Goal: Feedback & Contribution: Leave review/rating

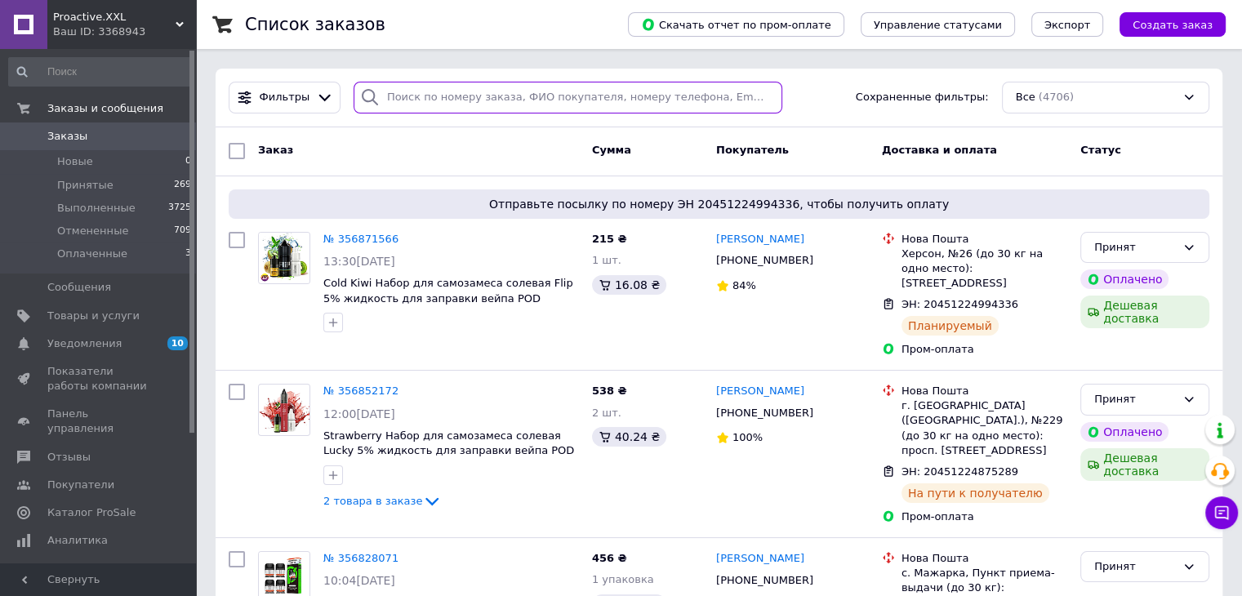
click at [441, 99] on input "search" at bounding box center [568, 98] width 429 height 32
paste input "355548286"
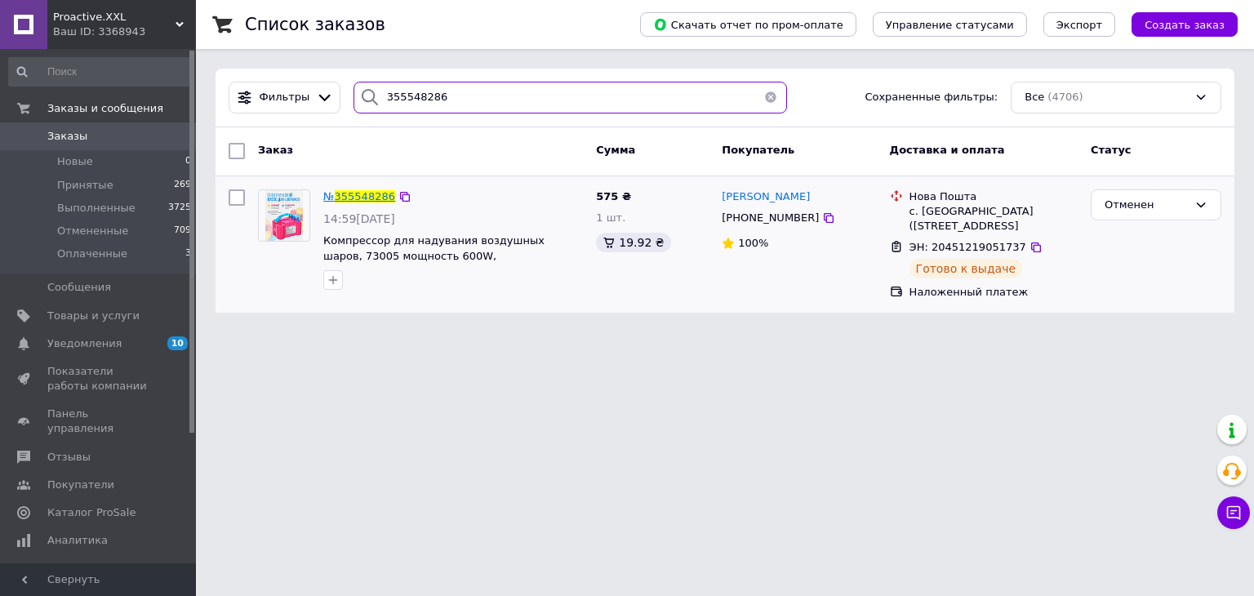
type input "355548286"
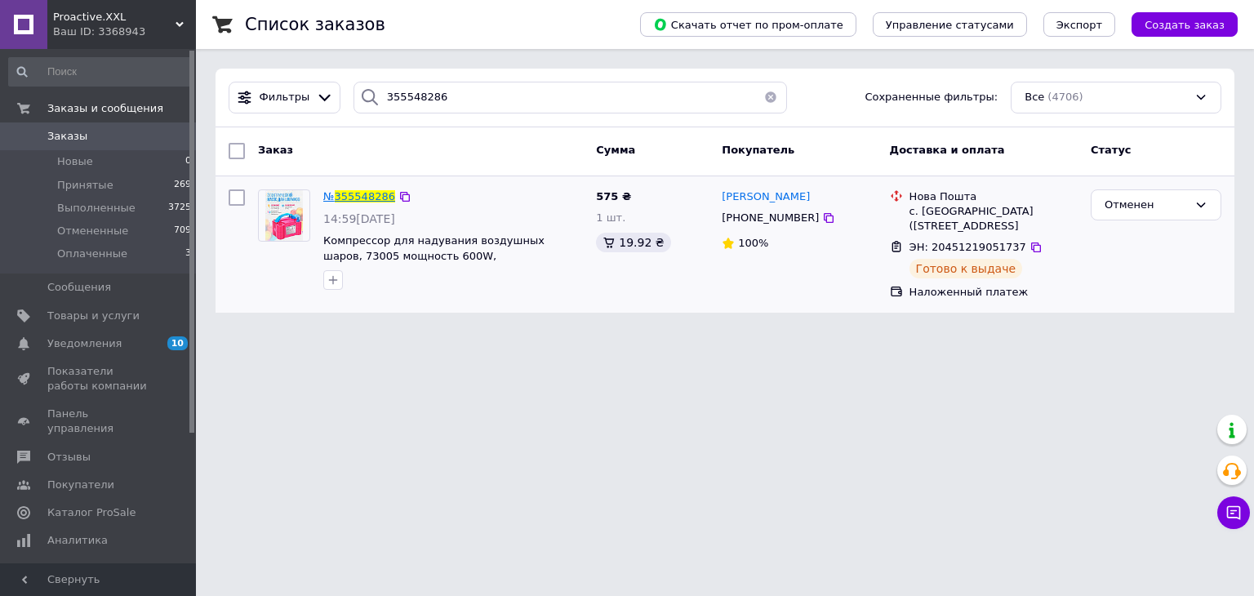
click at [359, 190] on span "355548286" at bounding box center [365, 196] width 60 height 12
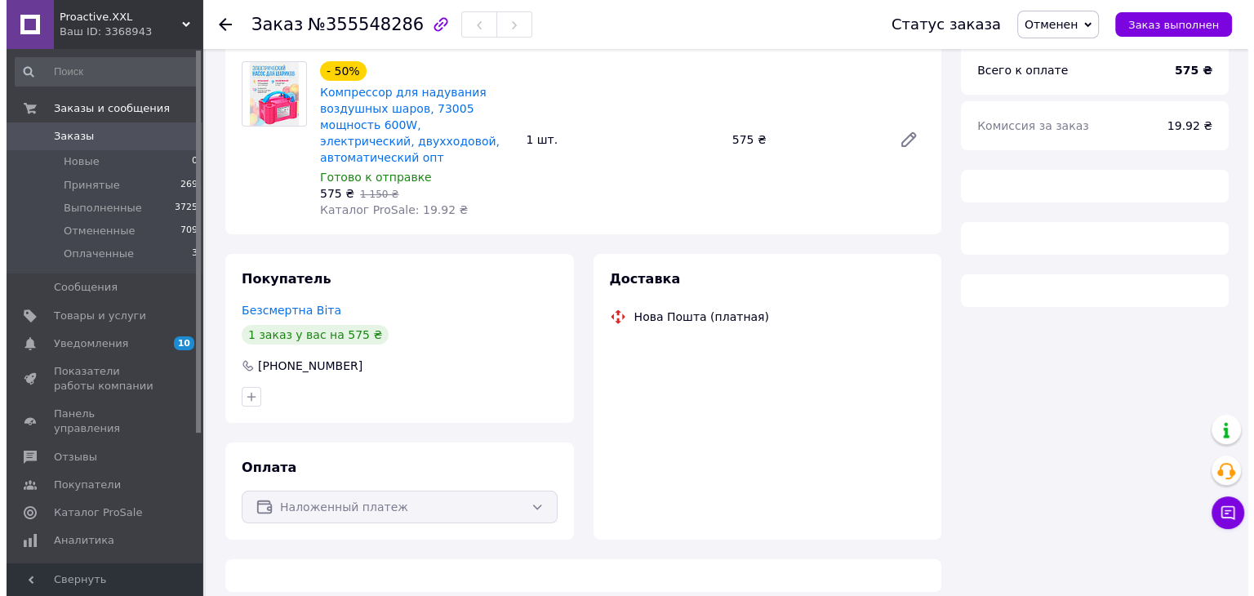
scroll to position [150, 0]
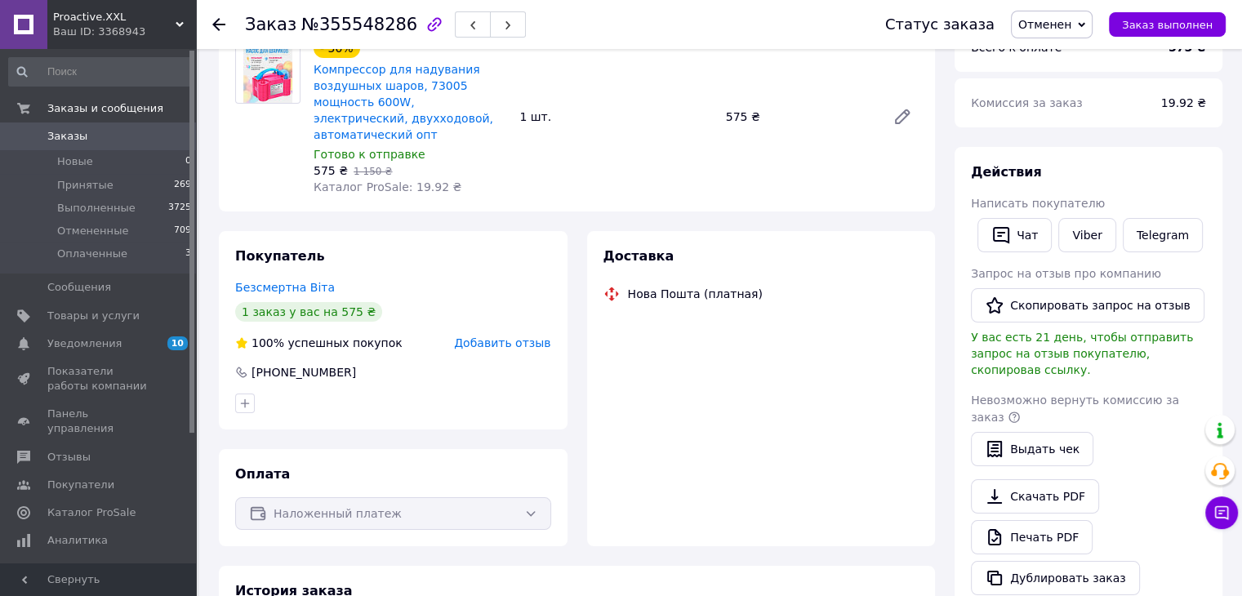
click at [494, 336] on span "Добавить отзыв" at bounding box center [502, 342] width 96 height 13
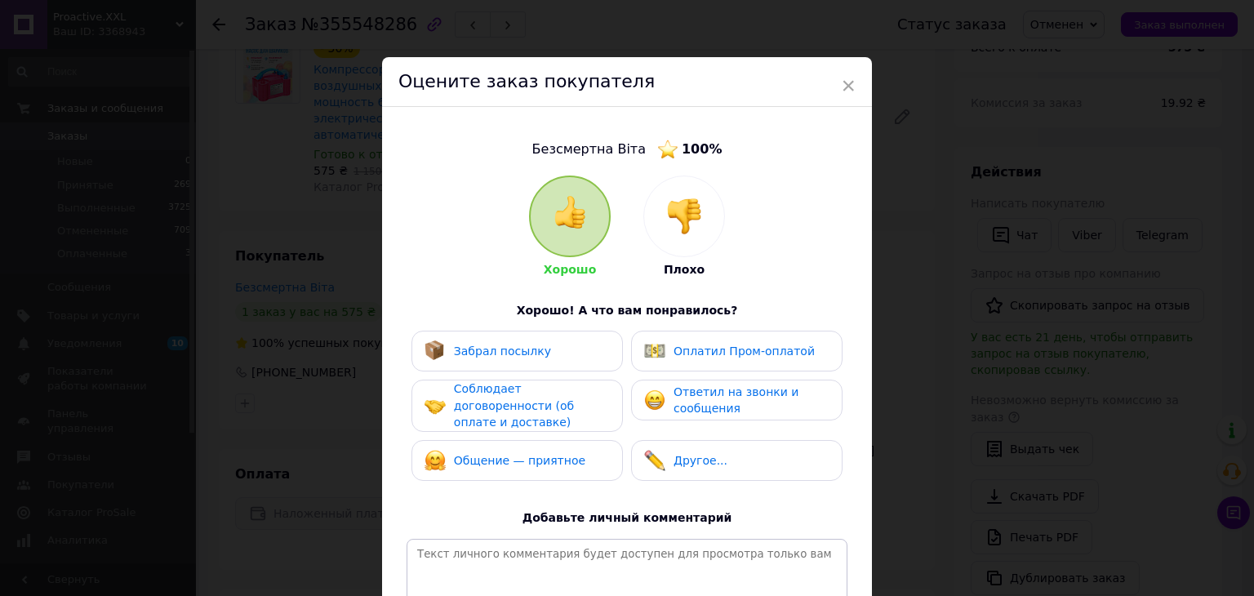
click at [673, 216] on img at bounding box center [684, 216] width 36 height 36
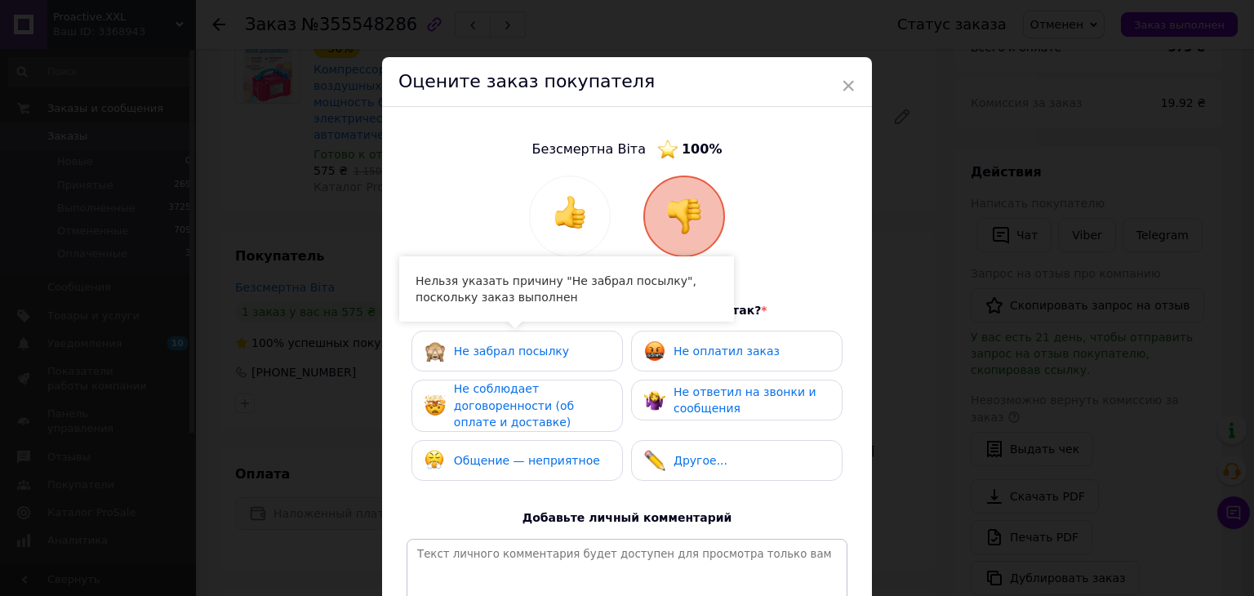
click at [555, 357] on div "Не забрал посылку" at bounding box center [517, 350] width 185 height 21
click at [537, 412] on span "Не соблюдает договоренности (об оплате и доставке)" at bounding box center [514, 405] width 120 height 47
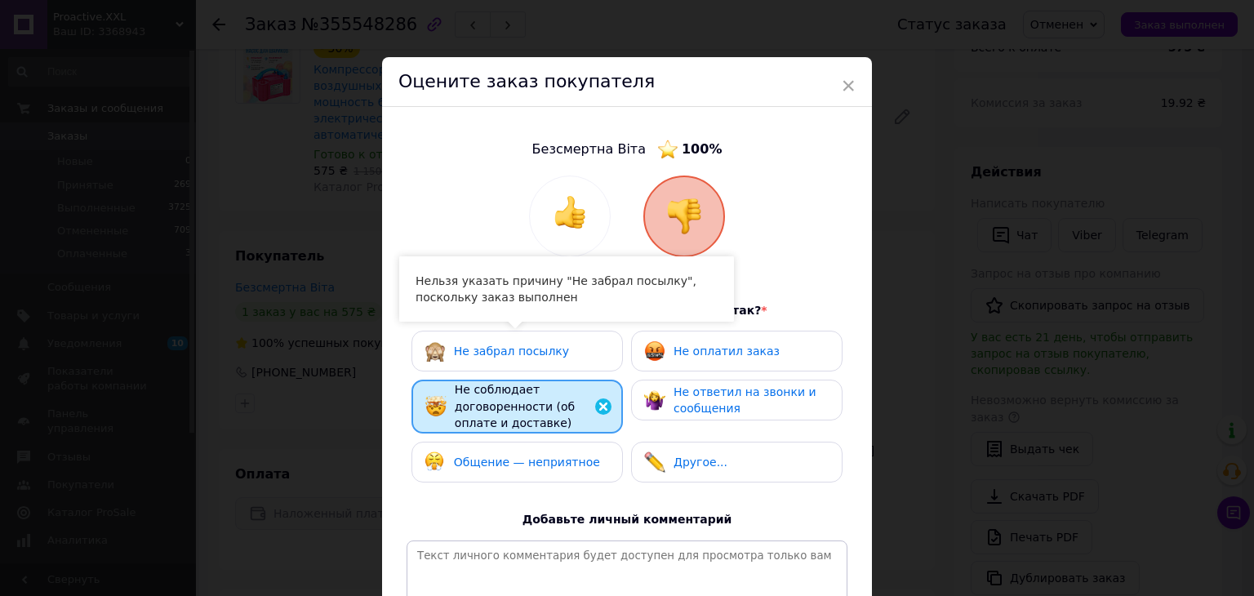
click at [538, 456] on span "Общение — неприятное" at bounding box center [527, 462] width 146 height 13
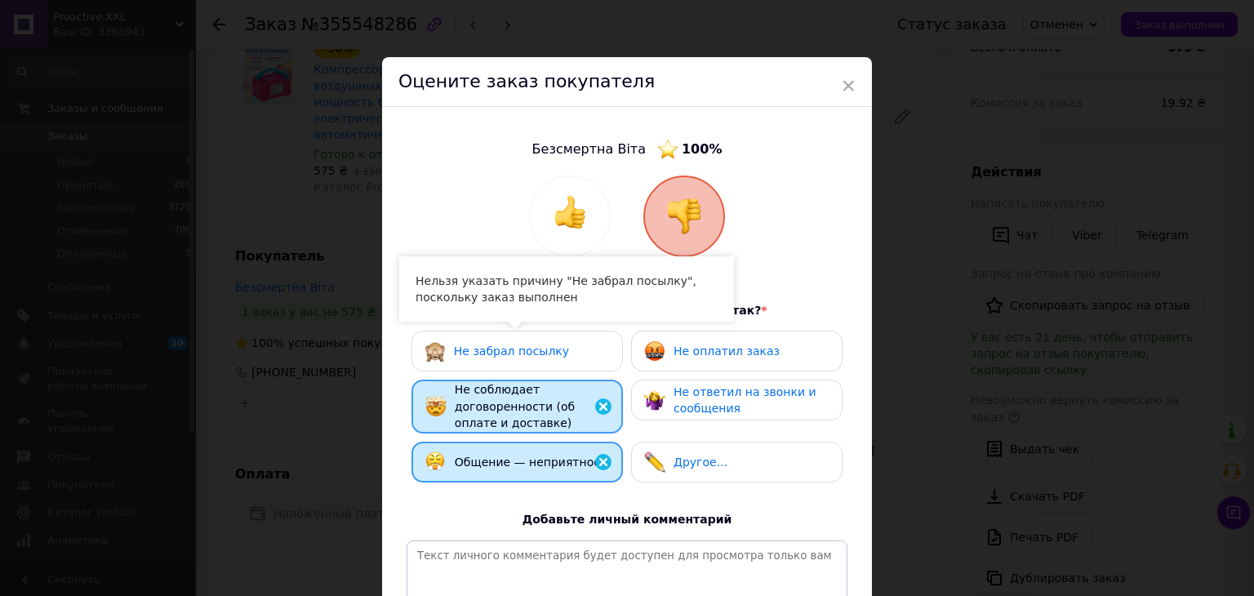
click at [685, 388] on span "Не ответил на звонки и сообщения" at bounding box center [745, 400] width 143 height 30
click at [696, 347] on span "Не оплатил заказ" at bounding box center [727, 351] width 106 height 13
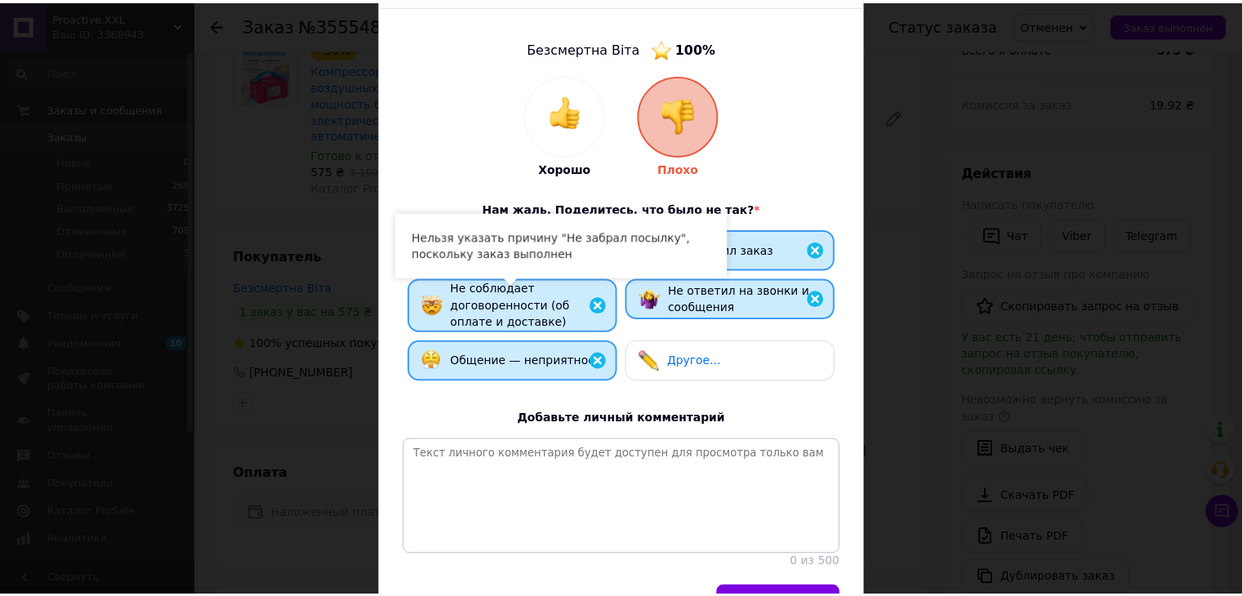
scroll to position [214, 0]
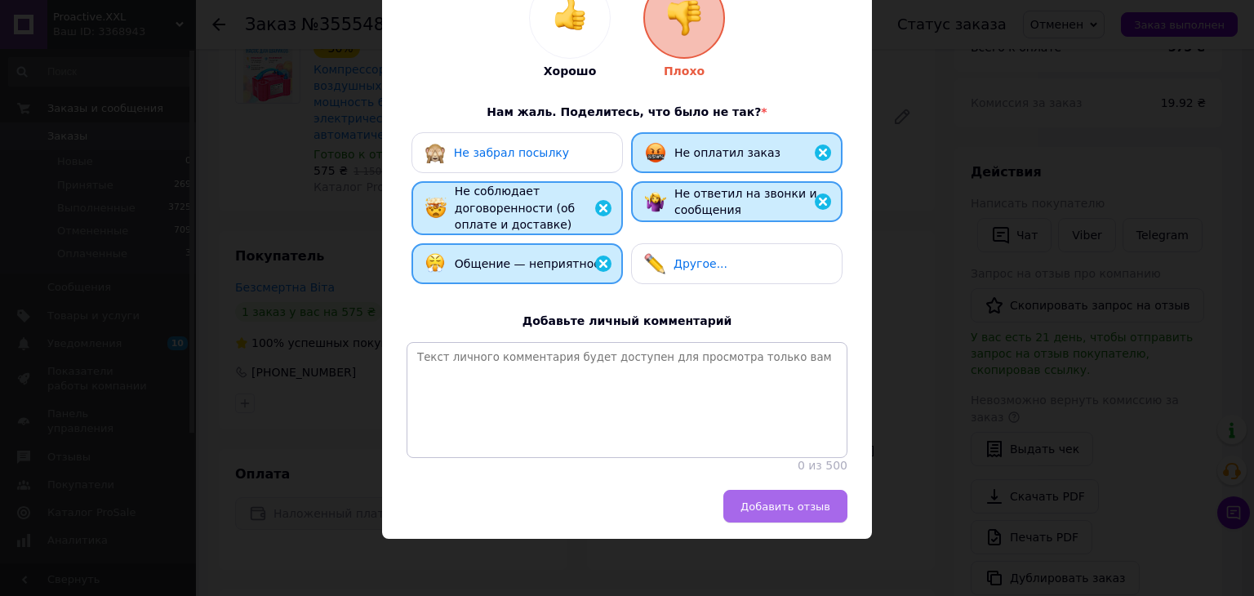
click at [794, 505] on span "Добавить отзыв" at bounding box center [785, 506] width 90 height 12
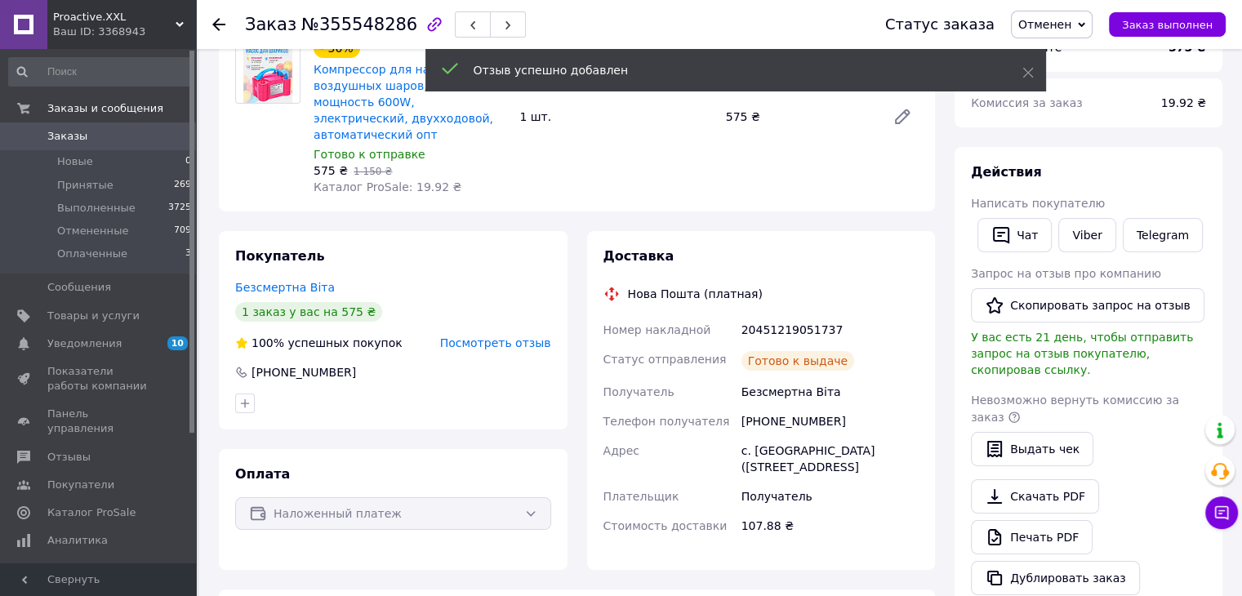
click at [501, 336] on span "Посмотреть отзыв" at bounding box center [495, 342] width 111 height 13
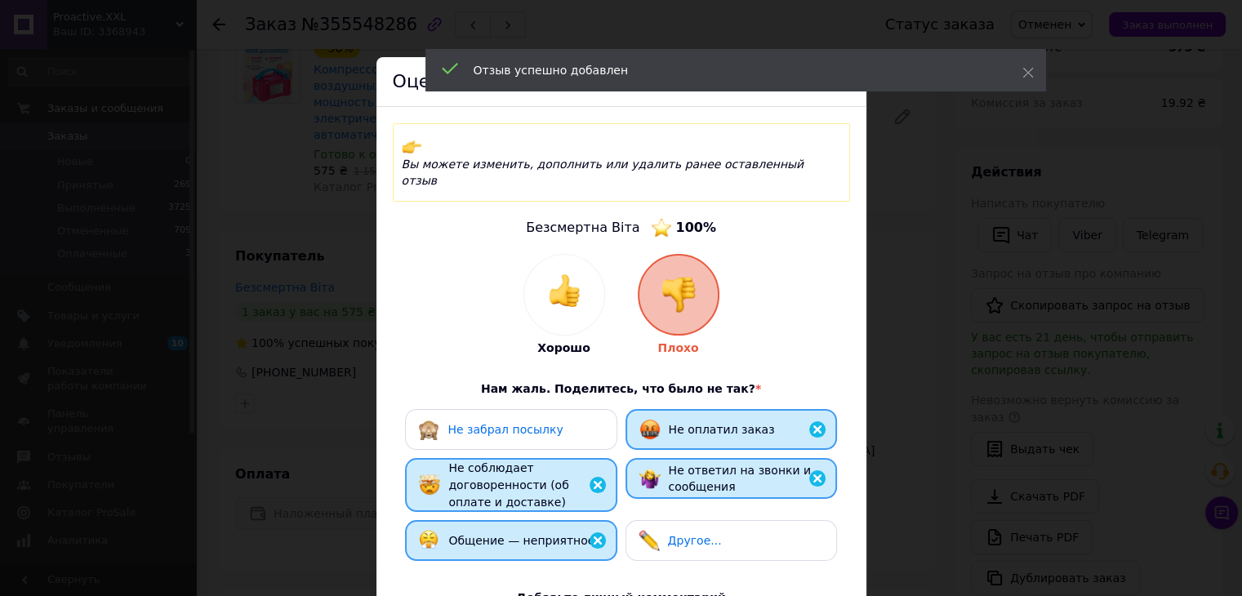
click at [526, 421] on div "Не забрал посылку Не оплатил заказ Не соблюдает договоренности (об оплате и дос…" at bounding box center [621, 489] width 441 height 160
click at [536, 423] on span "Не забрал посылку" at bounding box center [504, 429] width 115 height 13
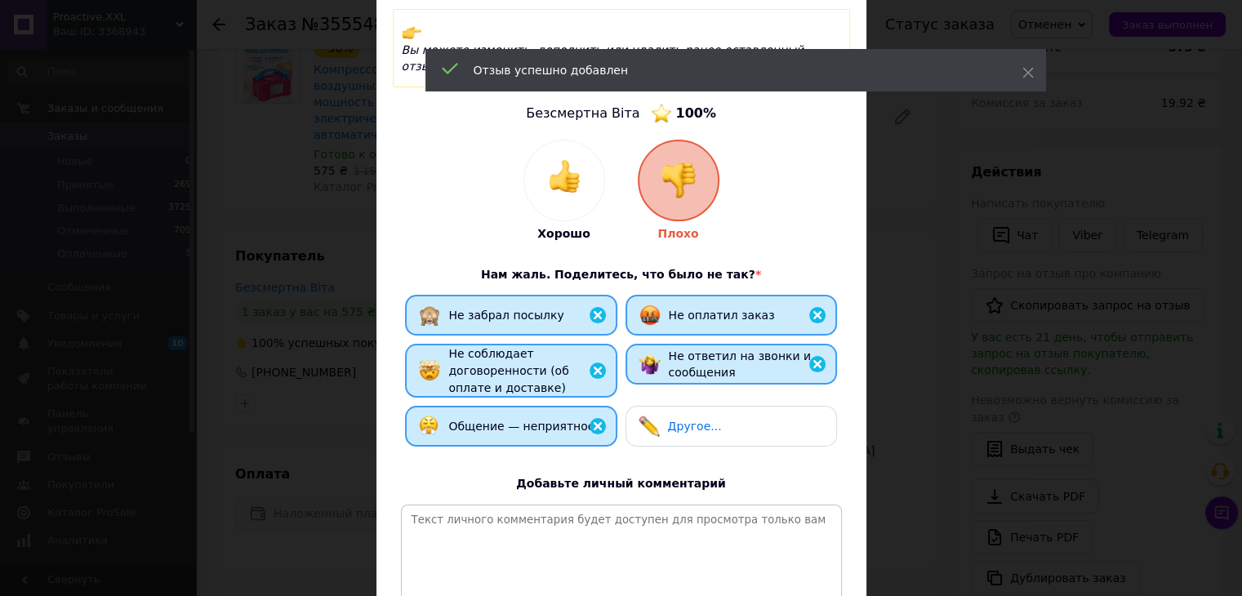
scroll to position [260, 0]
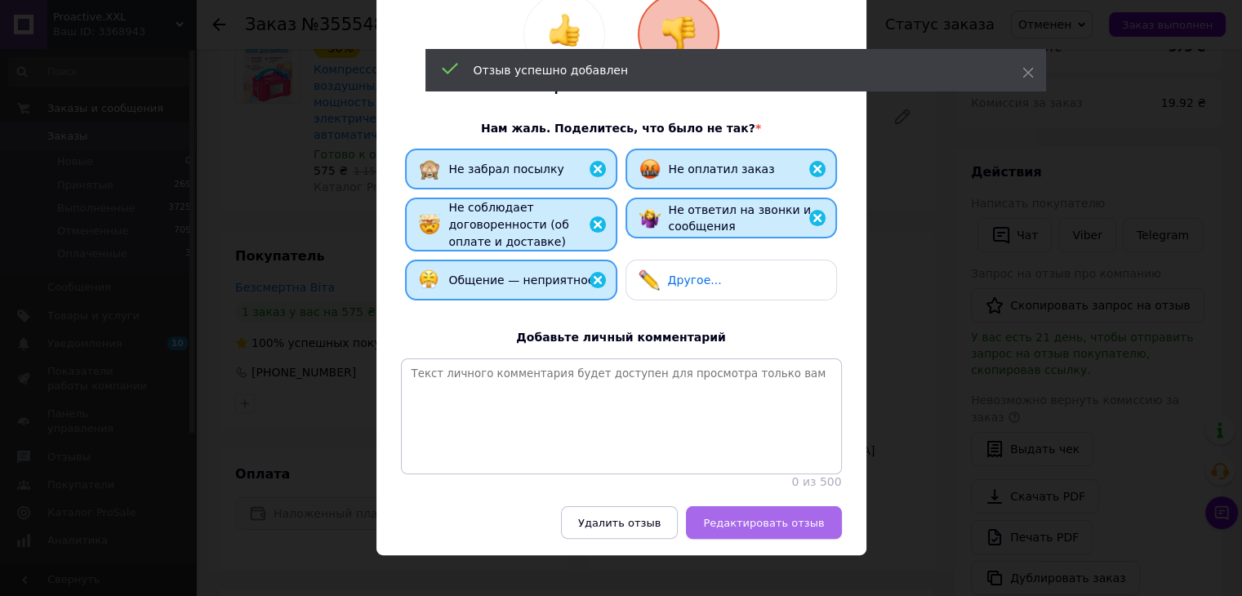
click at [781, 517] on span "Редактировать отзыв" at bounding box center [763, 523] width 121 height 12
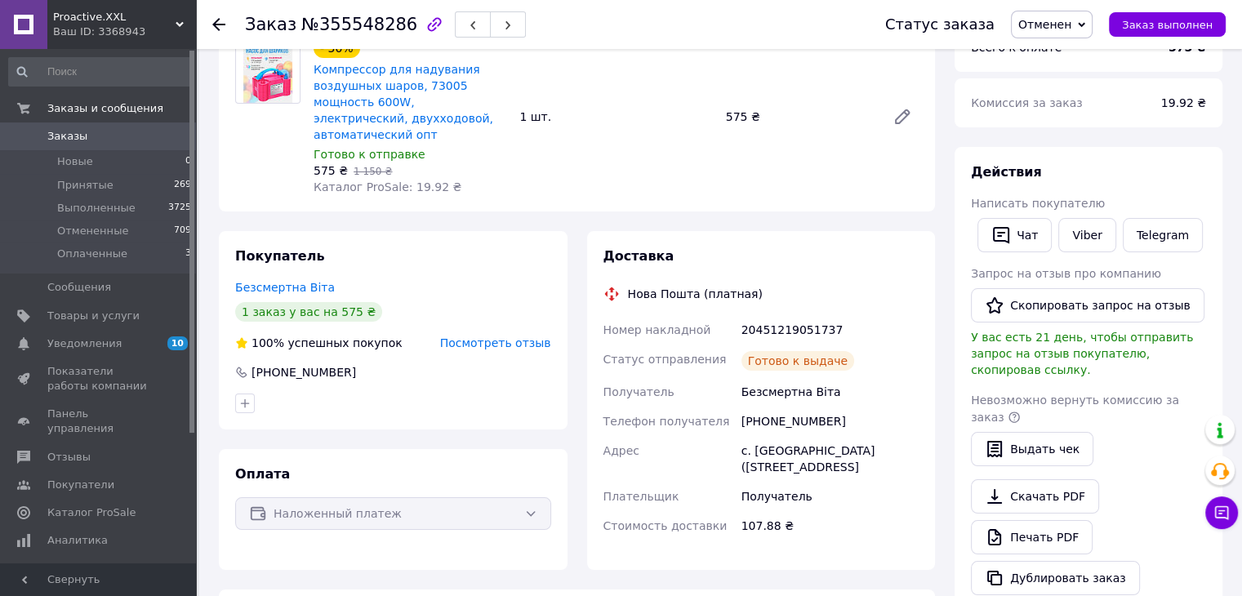
click at [82, 6] on div "Proactive.XXL Ваш ID: 3368943" at bounding box center [121, 24] width 149 height 49
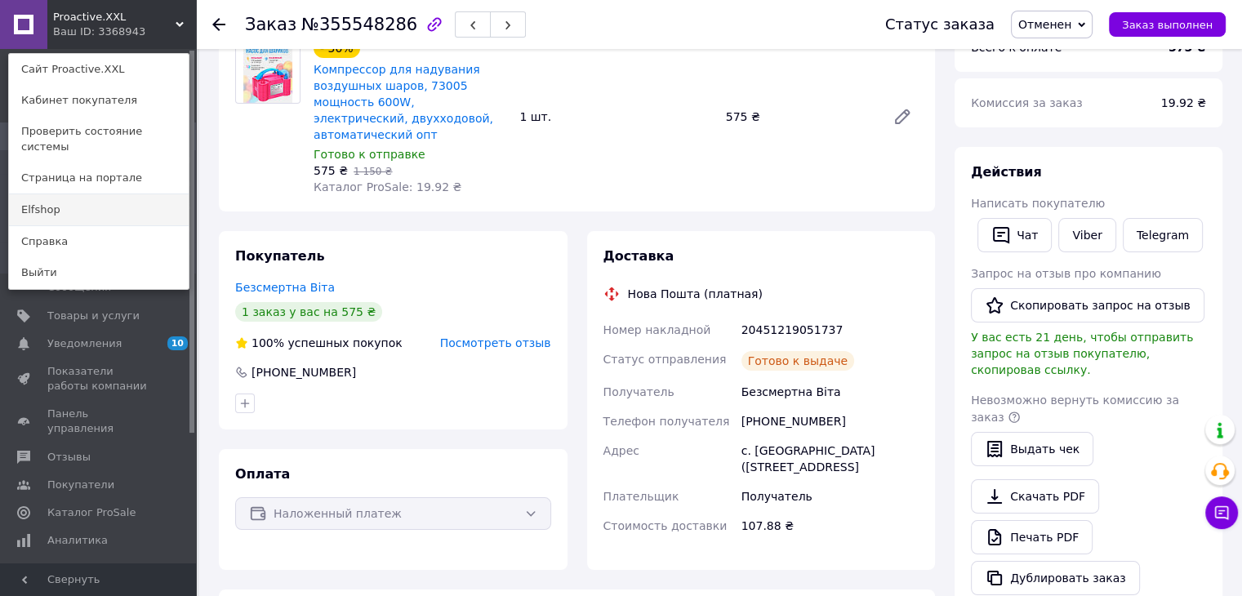
click at [50, 199] on link "Elfshop" at bounding box center [99, 209] width 180 height 31
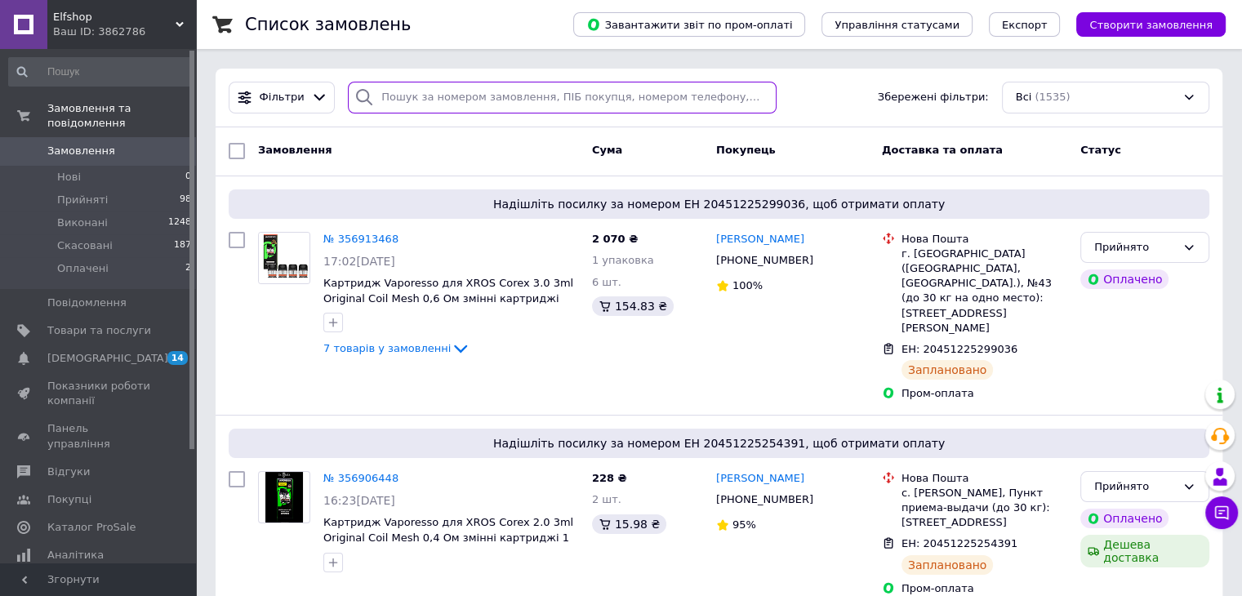
click at [469, 92] on input "search" at bounding box center [562, 98] width 429 height 32
paste input "[PERSON_NAME]"
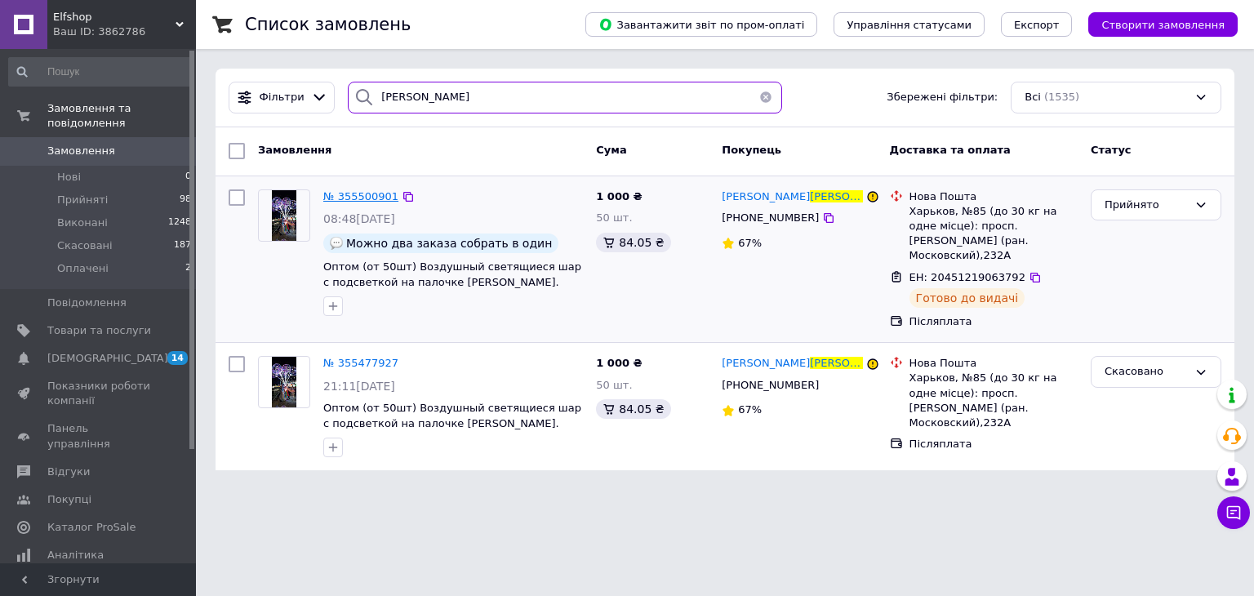
type input "Чернышова"
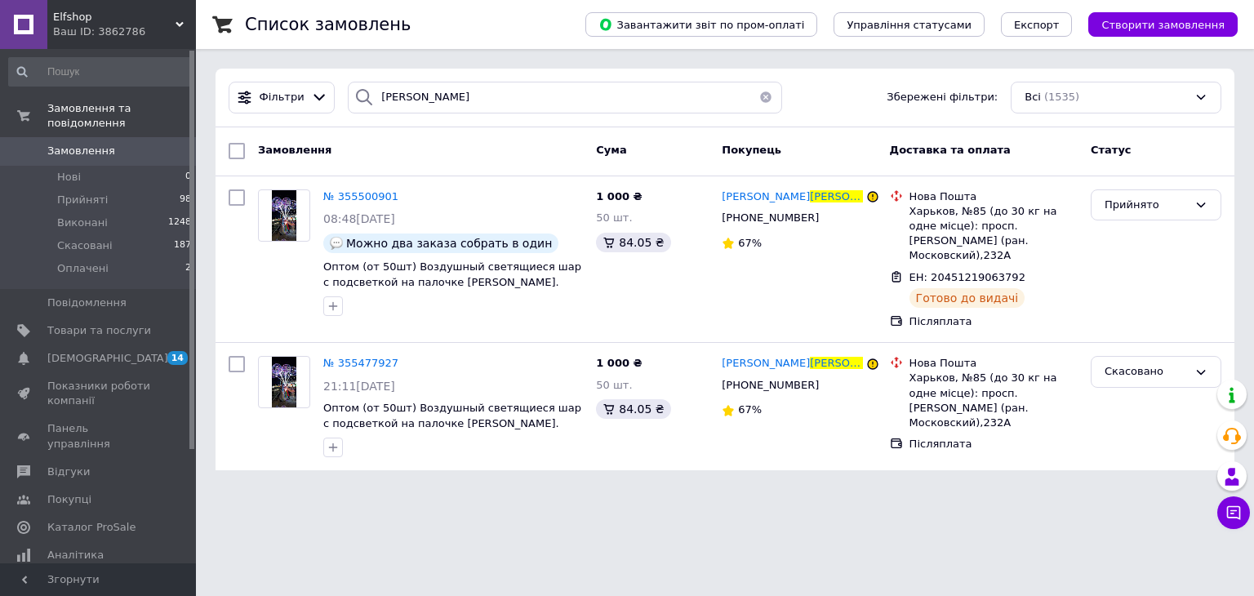
click at [89, 62] on input at bounding box center [100, 71] width 185 height 29
click at [88, 7] on div "Elfshop Ваш ID: 3862786" at bounding box center [121, 24] width 149 height 49
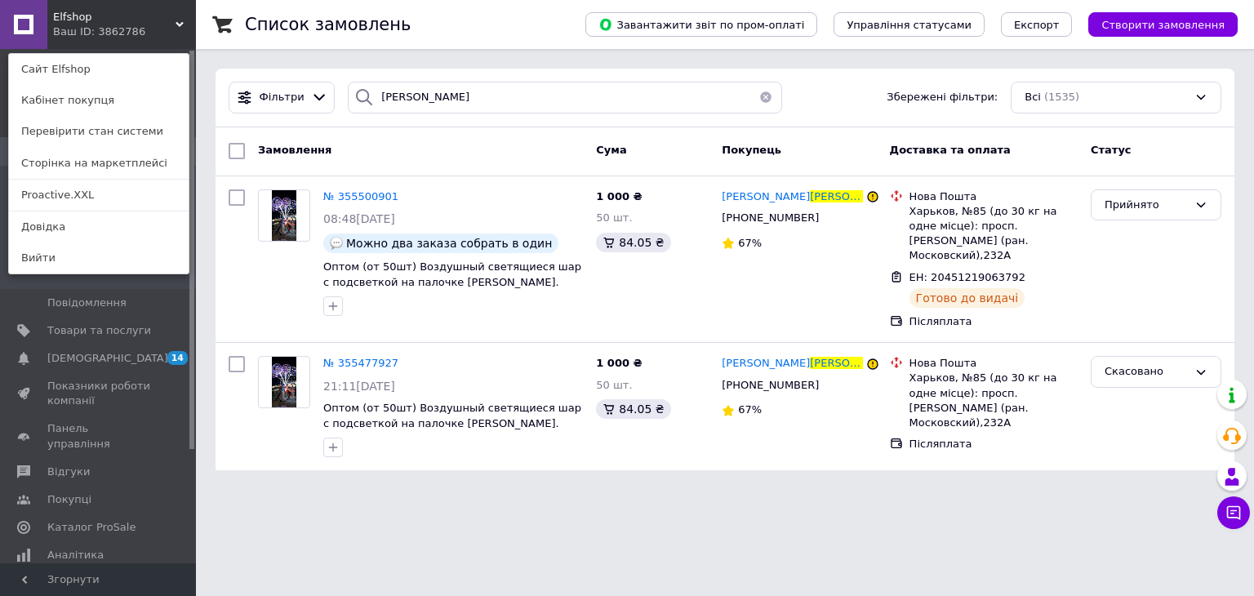
drag, startPoint x: 56, startPoint y: 194, endPoint x: 62, endPoint y: 26, distance: 168.3
click at [56, 194] on link "Proactive.XXL" at bounding box center [99, 195] width 180 height 31
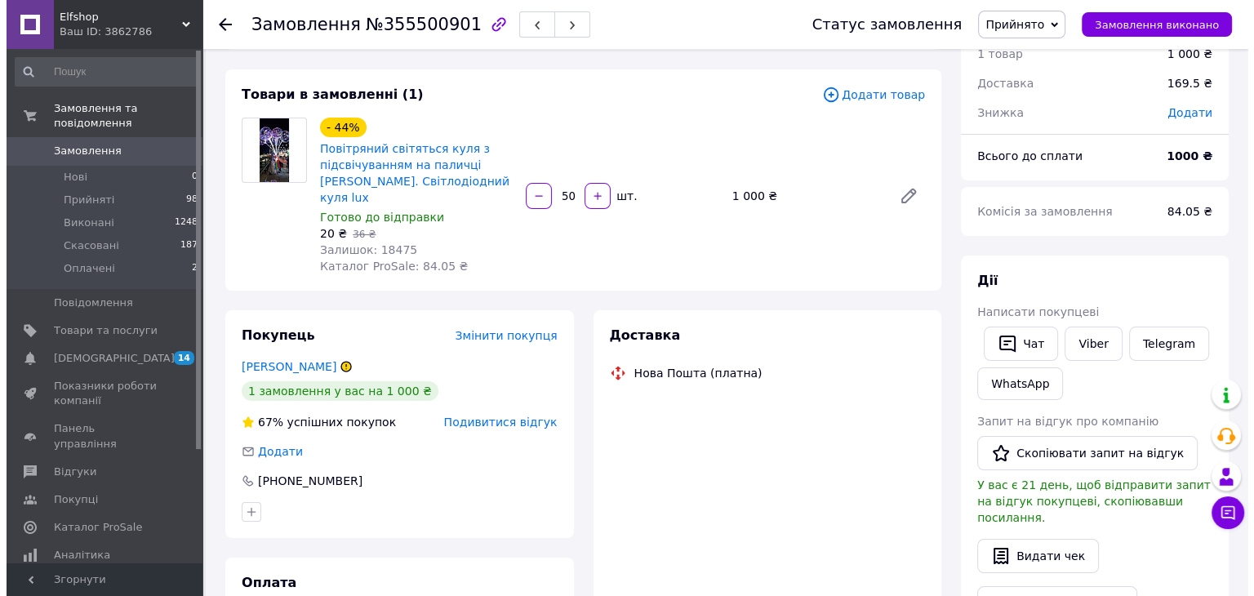
scroll to position [157, 0]
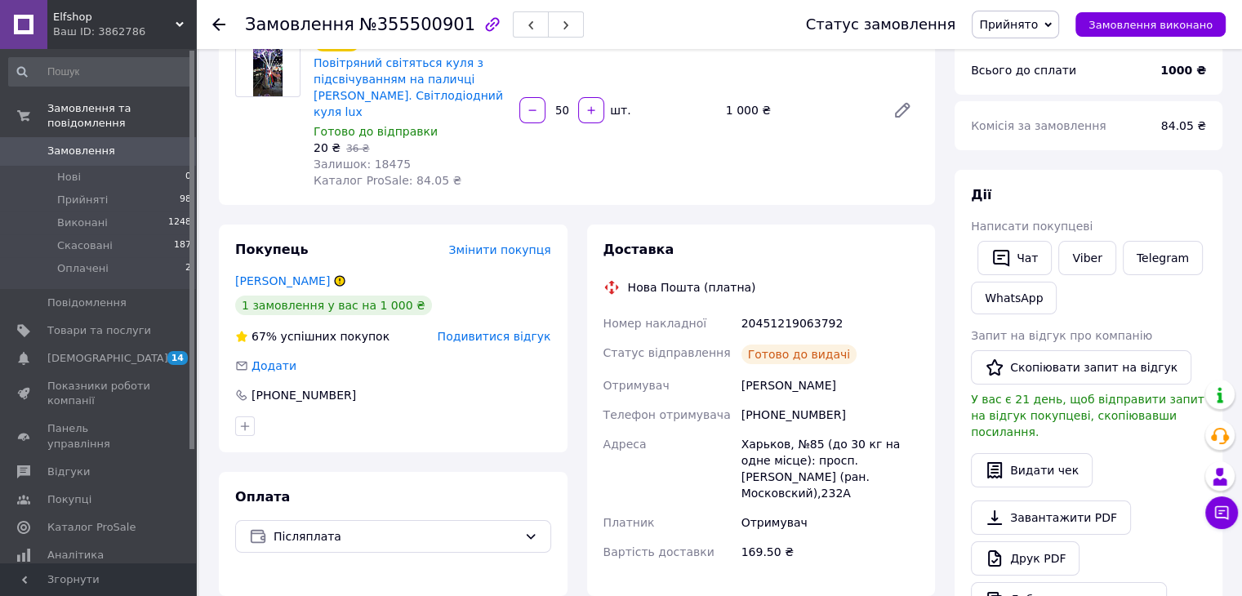
click at [474, 330] on span "Подивитися відгук" at bounding box center [494, 336] width 113 height 13
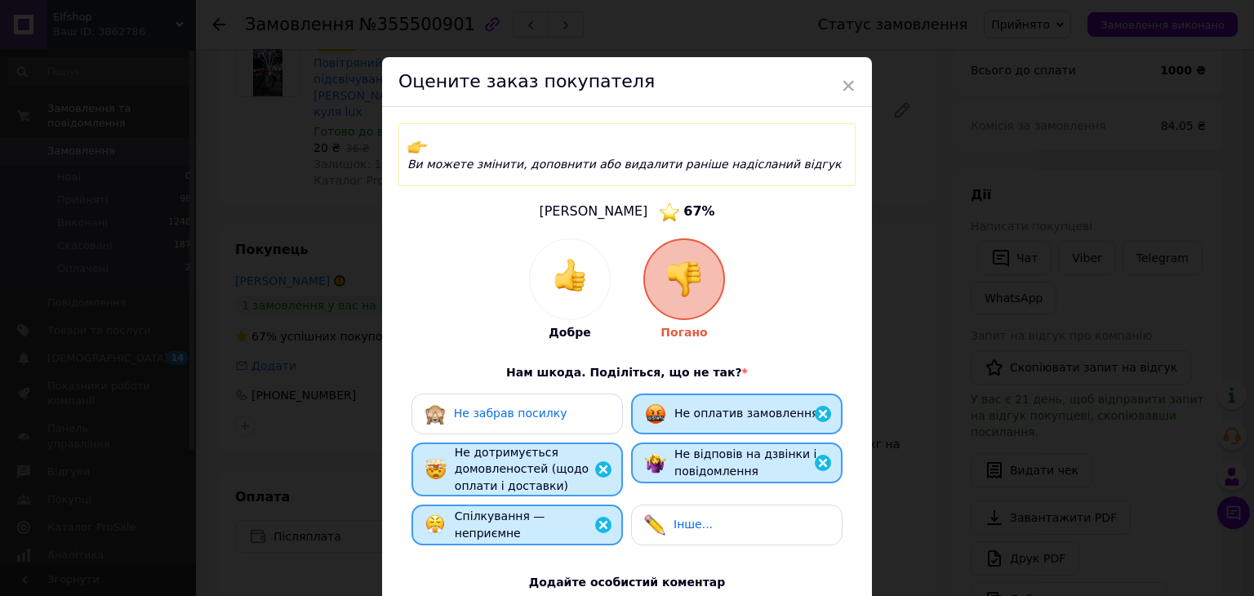
click at [562, 403] on div "Не забрав посилку" at bounding box center [517, 413] width 185 height 21
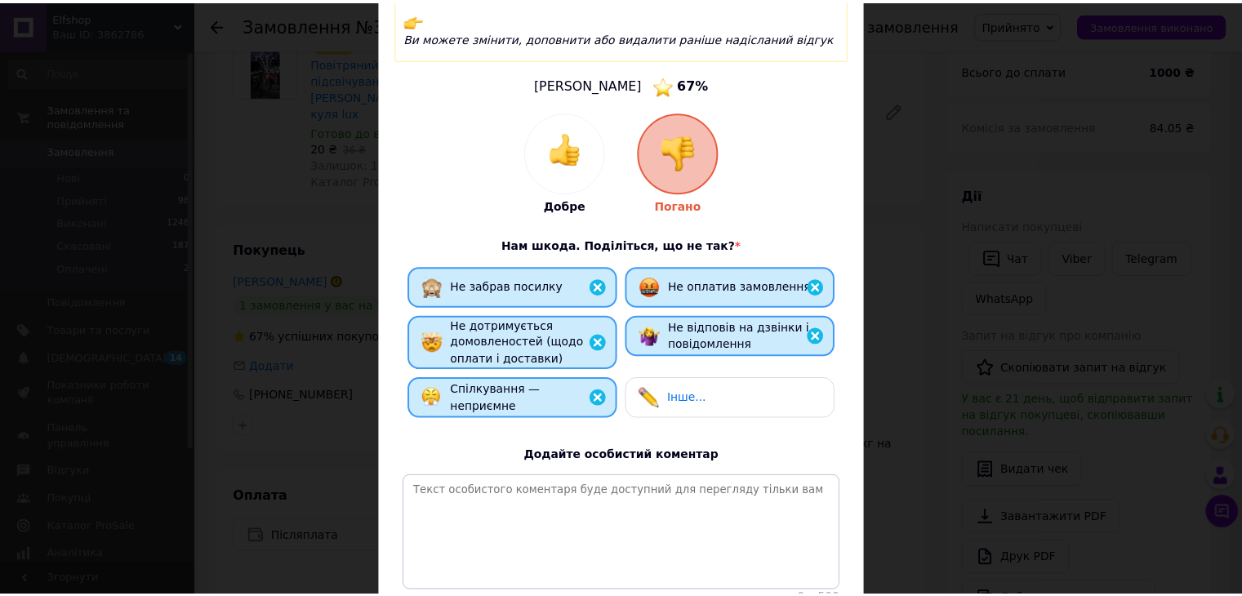
scroll to position [260, 0]
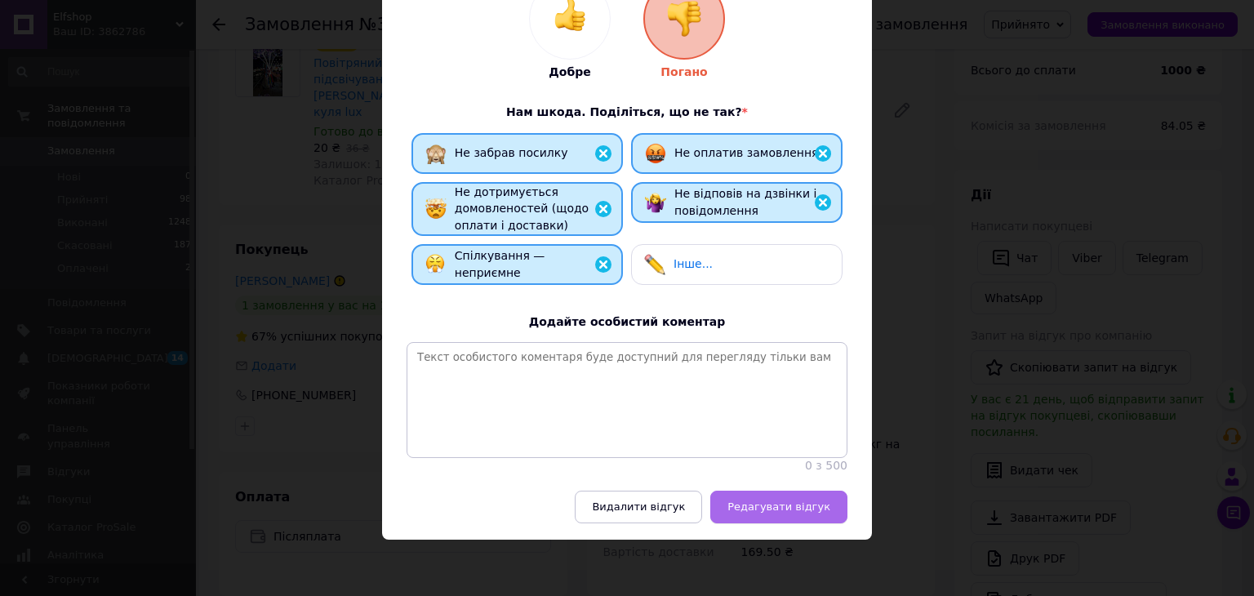
click at [758, 505] on span "Редагувати відгук" at bounding box center [778, 506] width 103 height 12
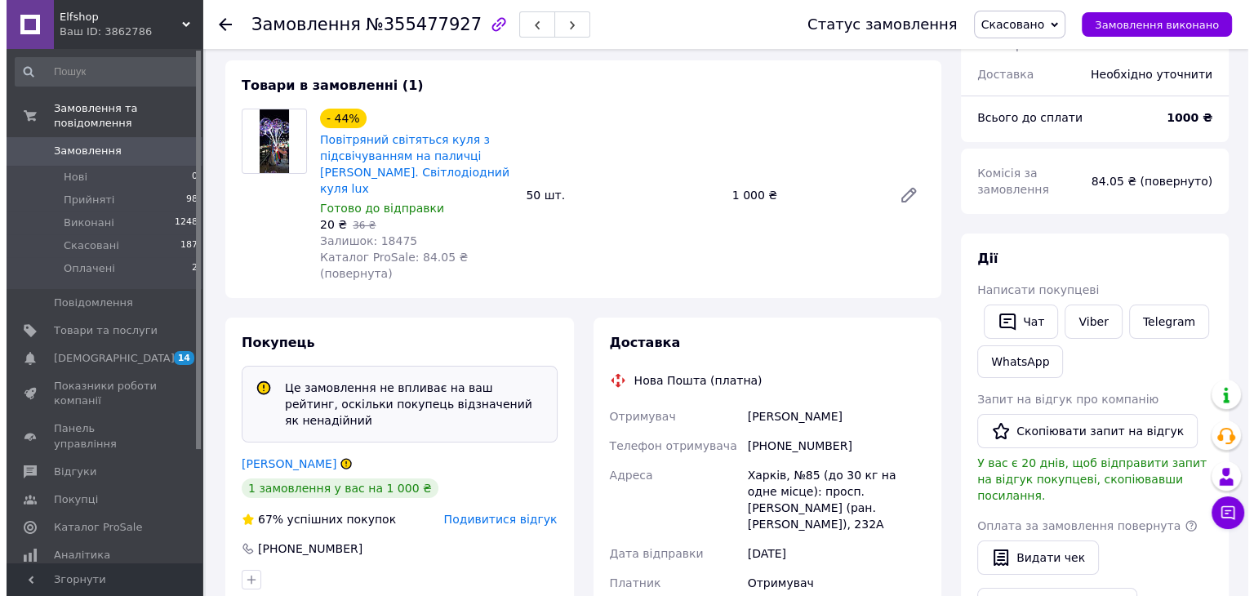
scroll to position [408, 0]
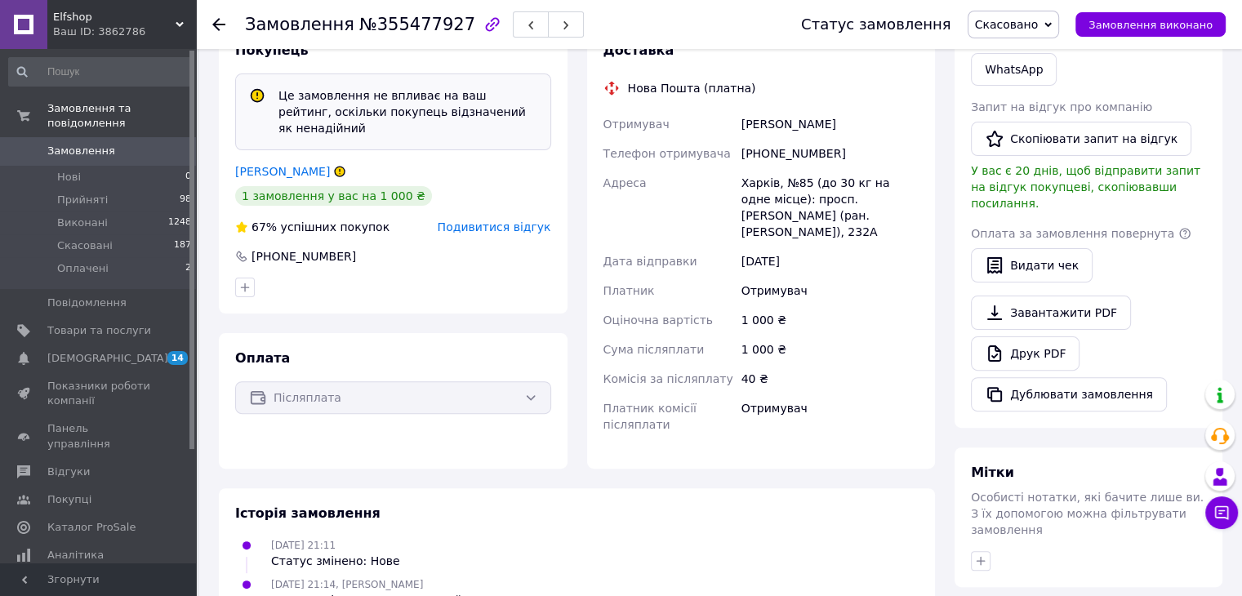
click at [496, 220] on span "Подивитися відгук" at bounding box center [494, 226] width 113 height 13
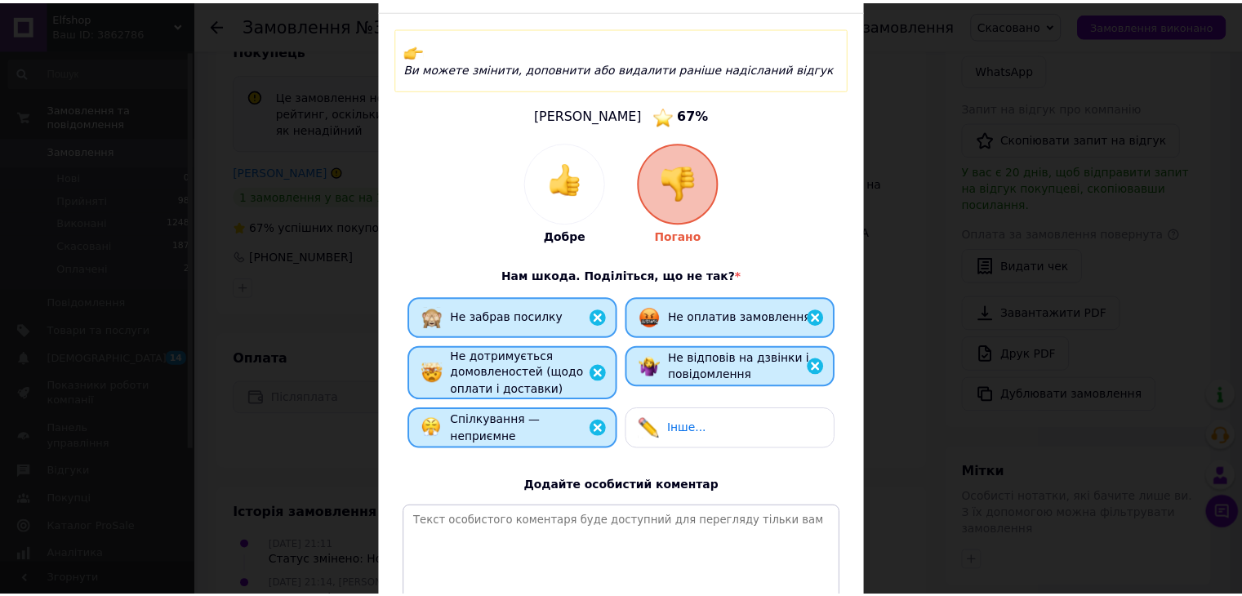
scroll to position [0, 0]
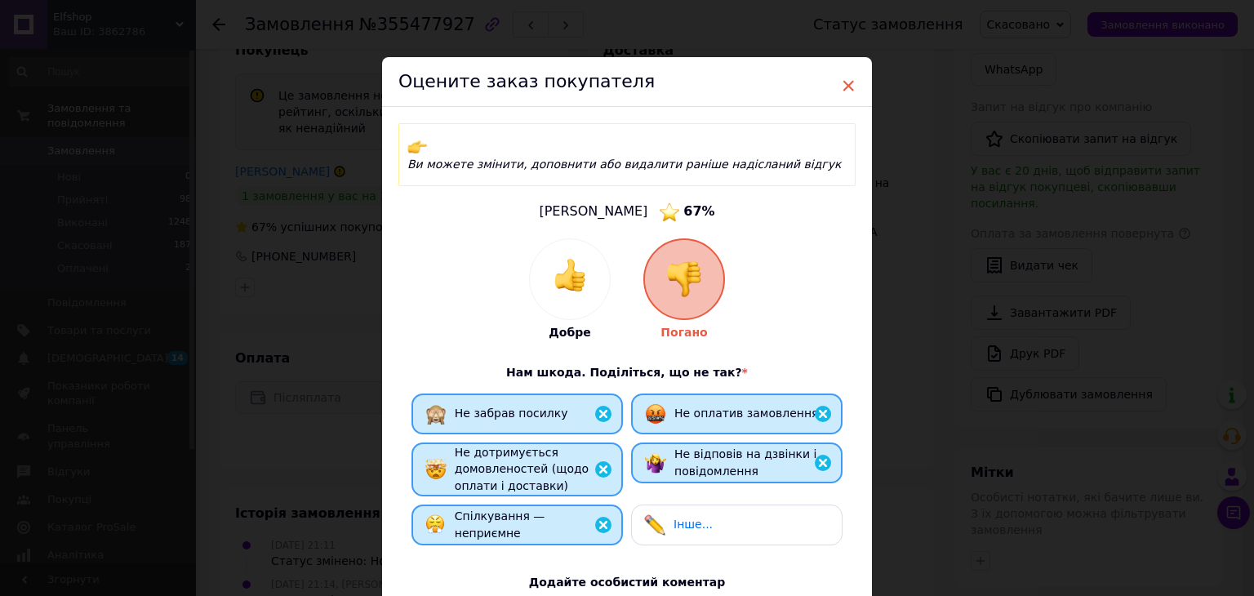
click at [849, 88] on span "×" at bounding box center [848, 86] width 15 height 28
